Goal: Information Seeking & Learning: Learn about a topic

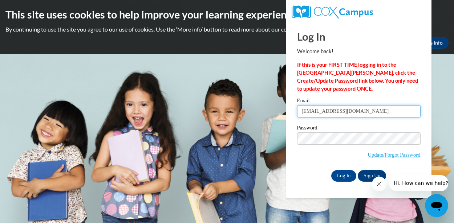
type input "skylabjenkins@gmail.com"
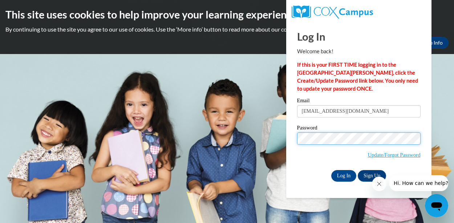
click at [343, 175] on input "Log In" at bounding box center [343, 176] width 25 height 12
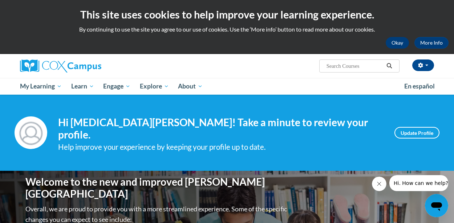
click at [401, 38] on button "Okay" at bounding box center [396, 43] width 23 height 12
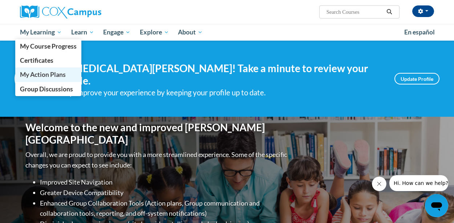
click at [50, 71] on span "My Action Plans" at bounding box center [43, 75] width 46 height 8
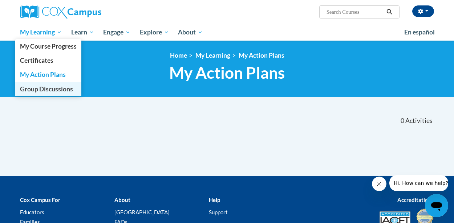
click at [54, 90] on span "Group Discussions" at bounding box center [46, 89] width 53 height 8
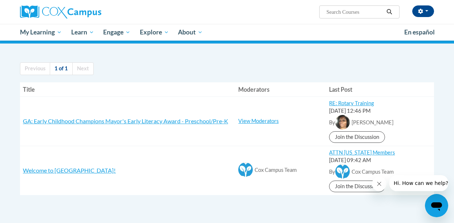
scroll to position [58, 0]
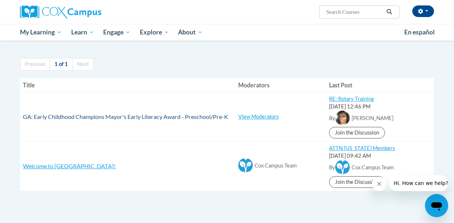
click at [214, 116] on span "GA: Early Childhood Champions Mayor's Early Literacy Award - Preschool/Pre-K" at bounding box center [125, 116] width 205 height 7
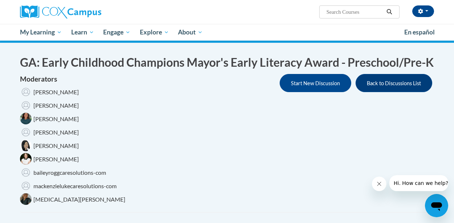
scroll to position [83, 0]
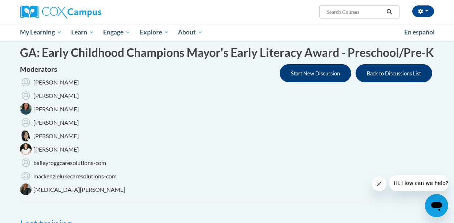
click at [306, 82] on button "Start New Discussion" at bounding box center [314, 73] width 71 height 18
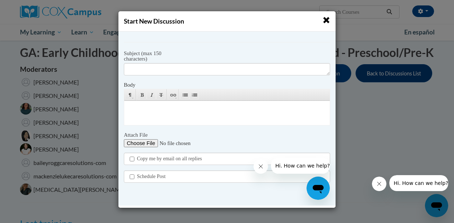
scroll to position [51, 0]
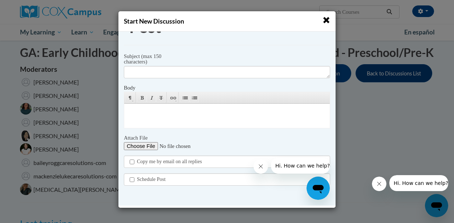
click at [324, 21] on span "button" at bounding box center [326, 20] width 8 height 8
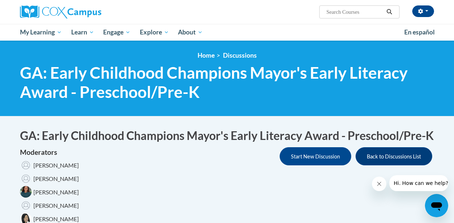
scroll to position [0, 0]
click at [386, 165] on button "Back to Discussions List" at bounding box center [393, 156] width 77 height 18
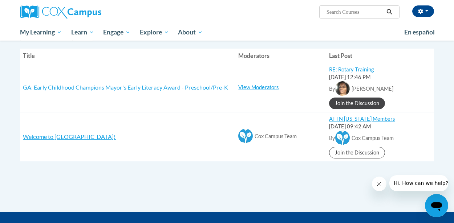
click at [374, 99] on link "Join the Discussion" at bounding box center [357, 104] width 56 height 12
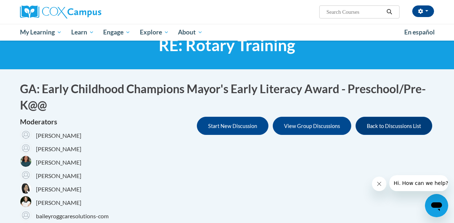
scroll to position [32, 0]
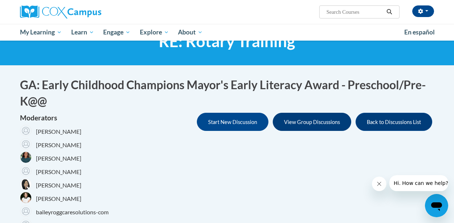
click at [328, 117] on button "View Group Discussions" at bounding box center [312, 122] width 78 height 18
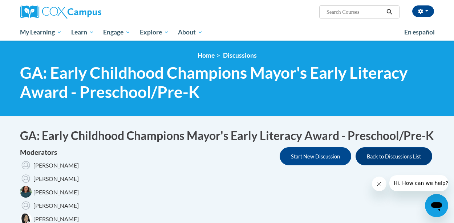
click at [329, 16] on input "Search..." at bounding box center [355, 12] width 58 height 9
type input "early childhood champions"
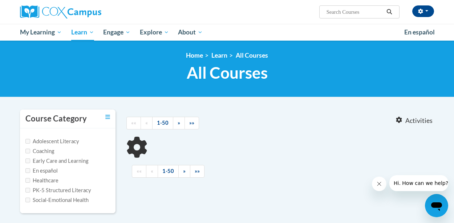
type input "early childhood champions"
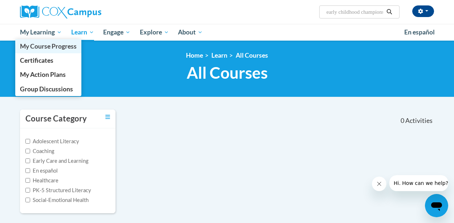
click at [53, 46] on span "My Course Progress" at bounding box center [48, 46] width 57 height 8
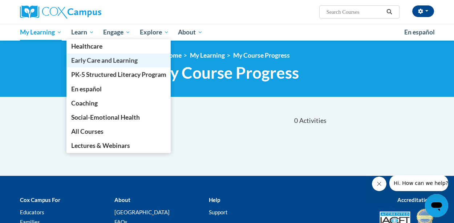
click at [95, 58] on span "Early Care and Learning" at bounding box center [104, 61] width 66 height 8
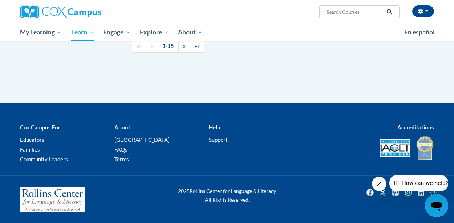
scroll to position [1257, 0]
click at [186, 53] on link "»" at bounding box center [184, 46] width 12 height 13
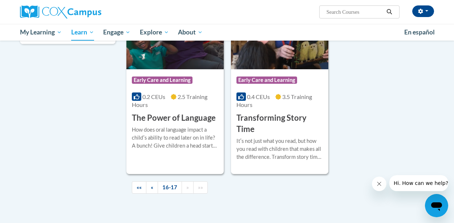
scroll to position [228, 0]
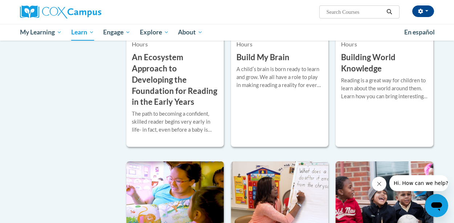
scroll to position [287, 0]
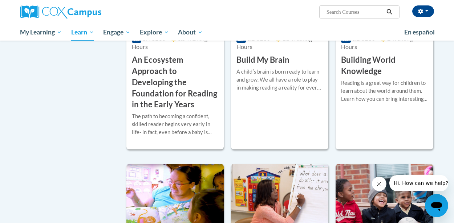
checkbox input "true"
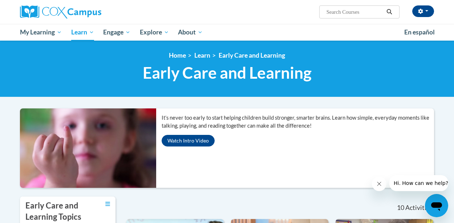
scroll to position [0, 0]
click at [416, 16] on button "button" at bounding box center [423, 11] width 22 height 12
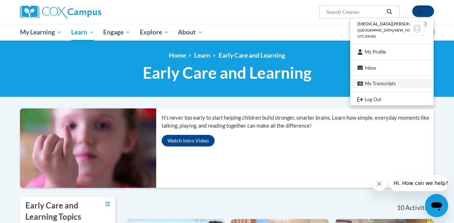
click at [374, 81] on link "My Transcripts" at bounding box center [391, 83] width 83 height 9
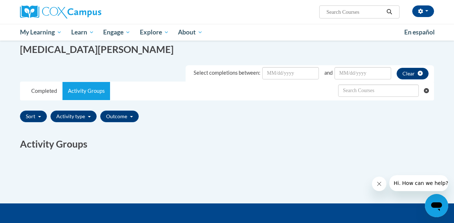
scroll to position [99, 0]
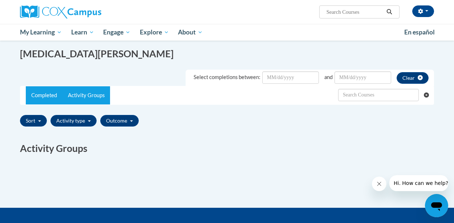
click at [46, 92] on link "Completed" at bounding box center [44, 95] width 37 height 18
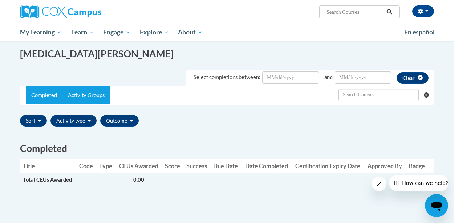
click at [75, 97] on link "Activity Groups" at bounding box center [86, 95] width 48 height 18
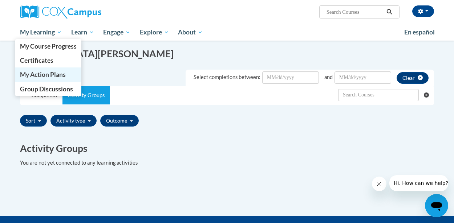
click at [46, 77] on span "My Action Plans" at bounding box center [43, 75] width 46 height 8
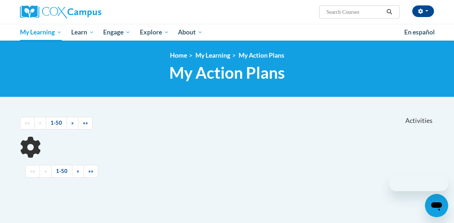
click at [59, 125] on link "1-50" at bounding box center [56, 123] width 21 height 13
click at [70, 125] on nav "«« « 1-50 » »» Activities CEUs" at bounding box center [227, 123] width 425 height 27
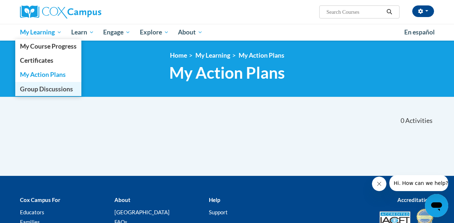
click at [58, 87] on span "Group Discussions" at bounding box center [46, 89] width 53 height 8
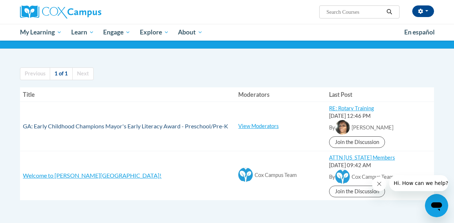
scroll to position [50, 0]
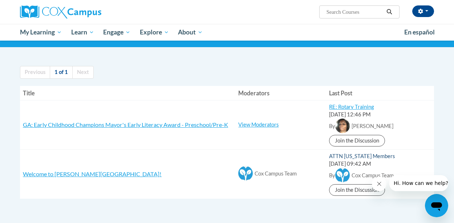
click at [349, 155] on link "ATTN [US_STATE] Members" at bounding box center [362, 156] width 66 height 6
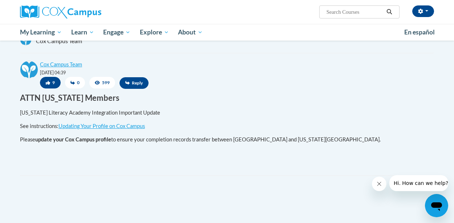
scroll to position [110, 0]
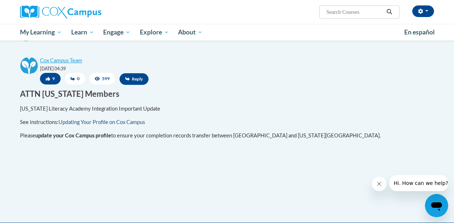
click at [93, 123] on link "Updating Your Profile on Cox Campus" at bounding box center [101, 122] width 86 height 6
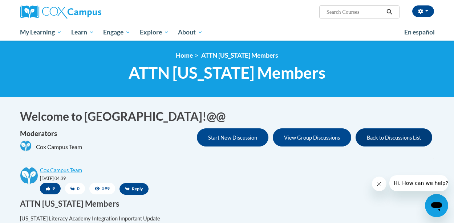
scroll to position [0, 0]
click at [193, 57] on link "Home" at bounding box center [184, 56] width 17 height 8
